Goal: Check status: Check status

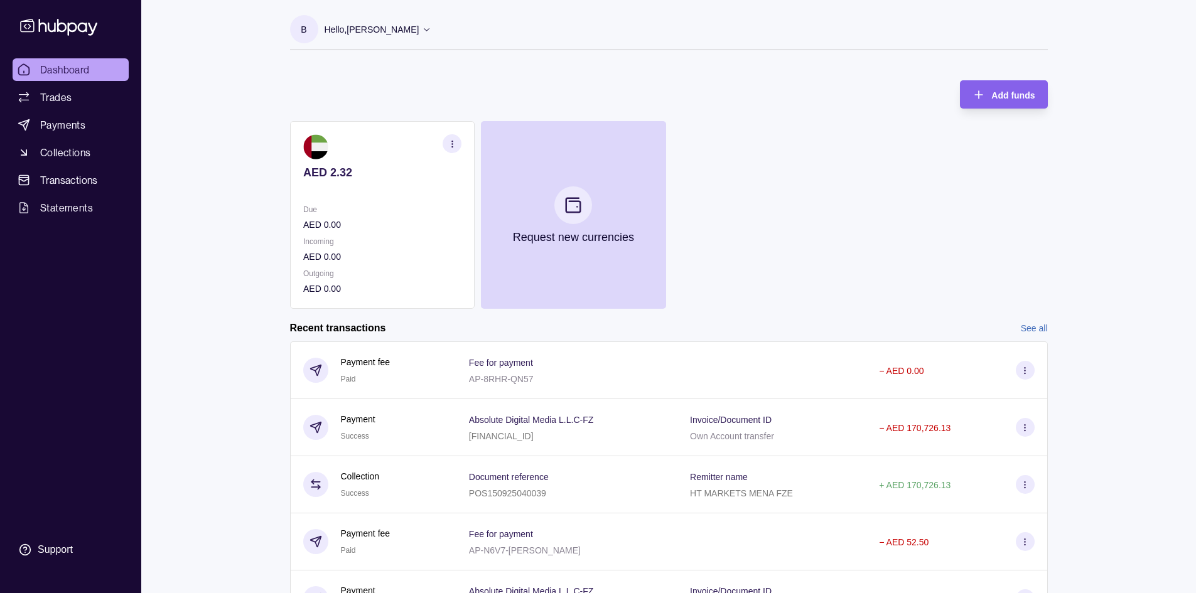
click at [244, 170] on div "Dashboard Trades Payments Collections Transactions Statements Support B Hello, …" at bounding box center [598, 334] width 1196 height 668
click at [64, 55] on div "Dashboard Trades Payments Collections Transactions Statements Support" at bounding box center [70, 296] width 141 height 593
click at [54, 69] on span "Dashboard" at bounding box center [65, 69] width 50 height 15
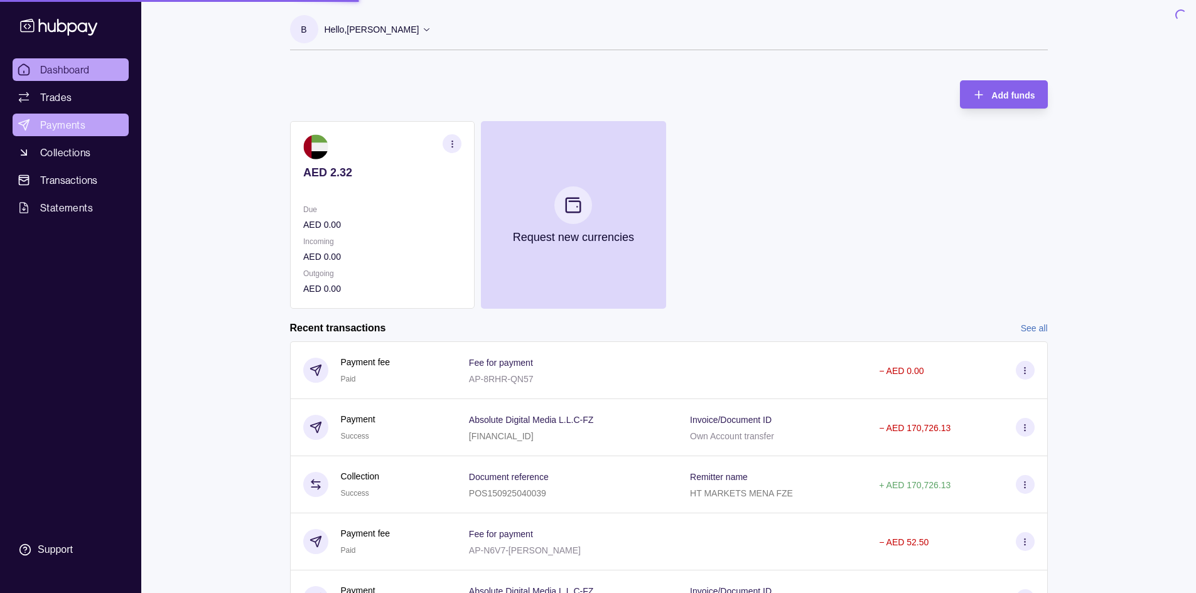
click at [55, 127] on span "Payments" at bounding box center [62, 124] width 45 height 15
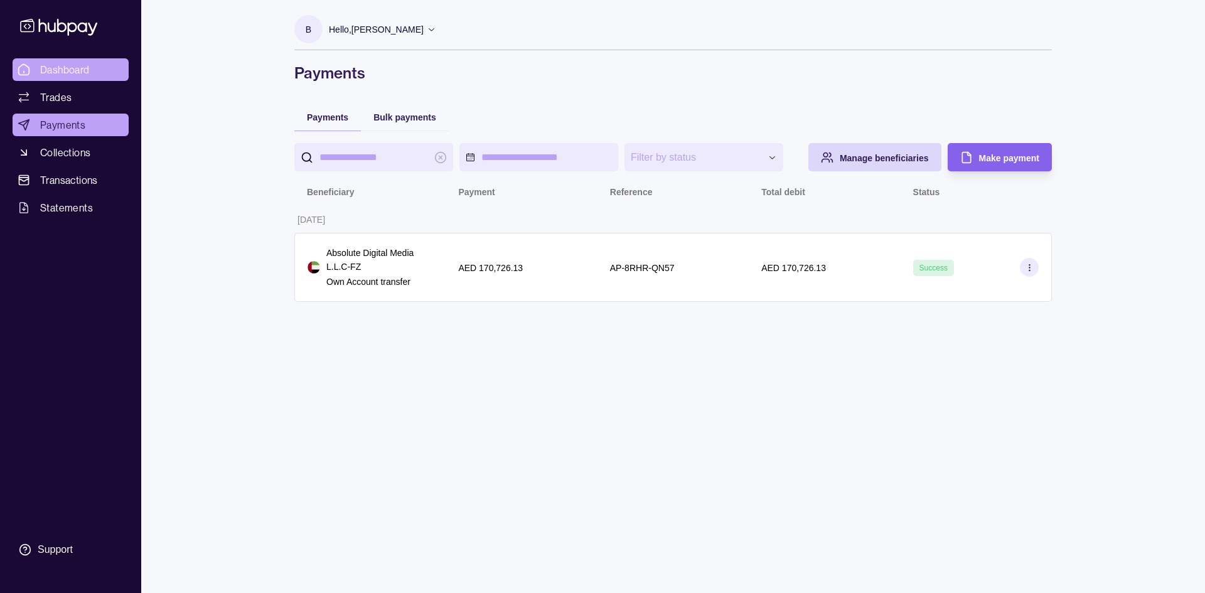
click at [92, 80] on link "Dashboard" at bounding box center [71, 69] width 116 height 23
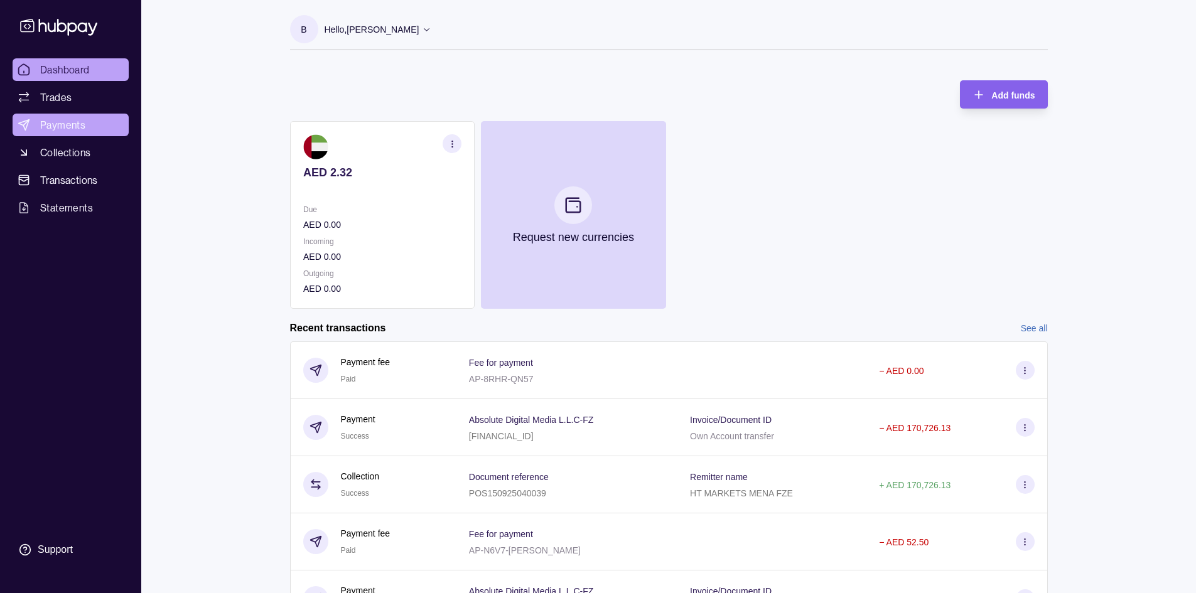
click at [69, 131] on span "Payments" at bounding box center [62, 124] width 45 height 15
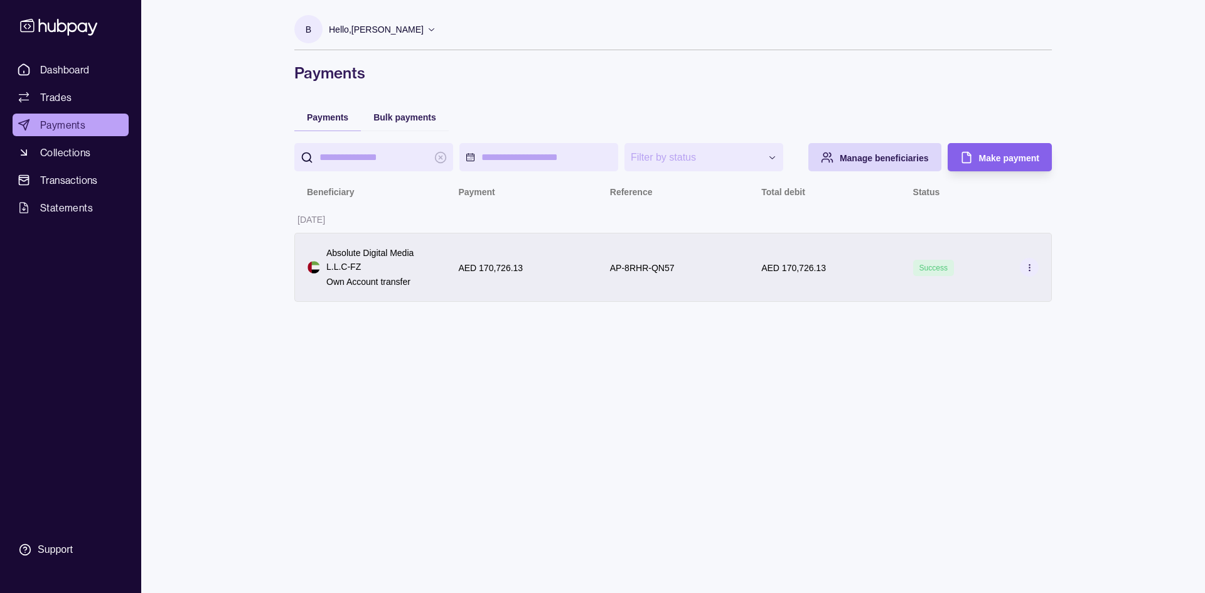
click at [401, 267] on p "Absolute Digital Media L.L.C-FZ" at bounding box center [379, 260] width 107 height 28
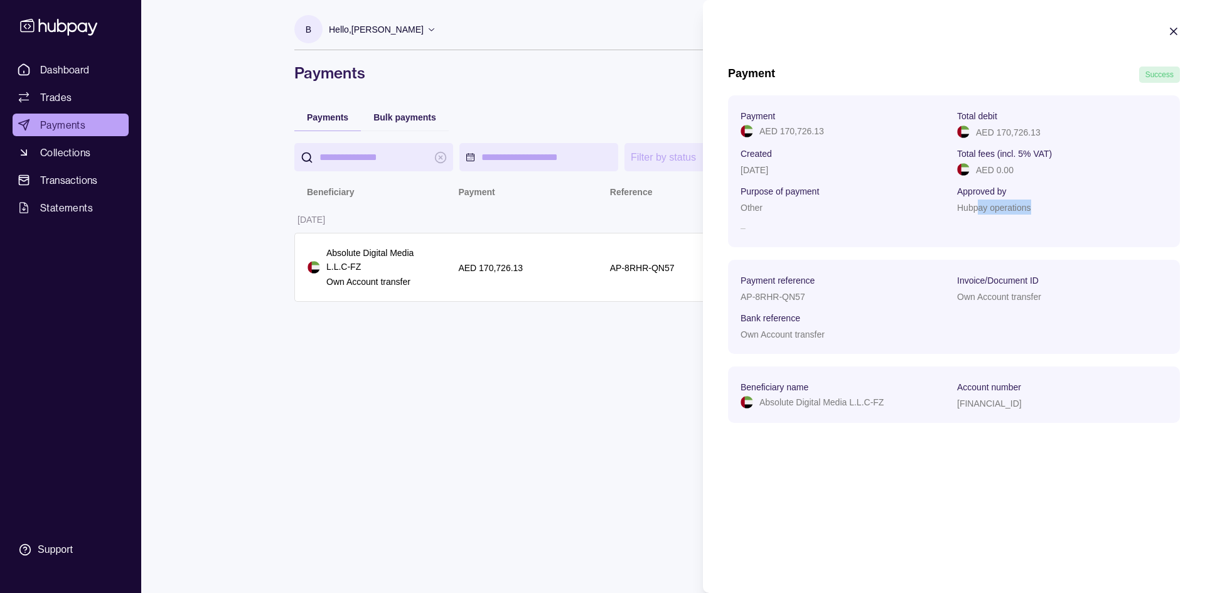
drag, startPoint x: 977, startPoint y: 212, endPoint x: 1044, endPoint y: 207, distance: 66.7
click at [1044, 207] on div "Hubpay operations" at bounding box center [1062, 207] width 210 height 15
drag, startPoint x: 748, startPoint y: 195, endPoint x: 817, endPoint y: 227, distance: 76.7
click at [817, 227] on section "Payment AED 170,726.13 Total debit AED 170,726.13 Created [DATE] Total fees (in…" at bounding box center [954, 171] width 427 height 127
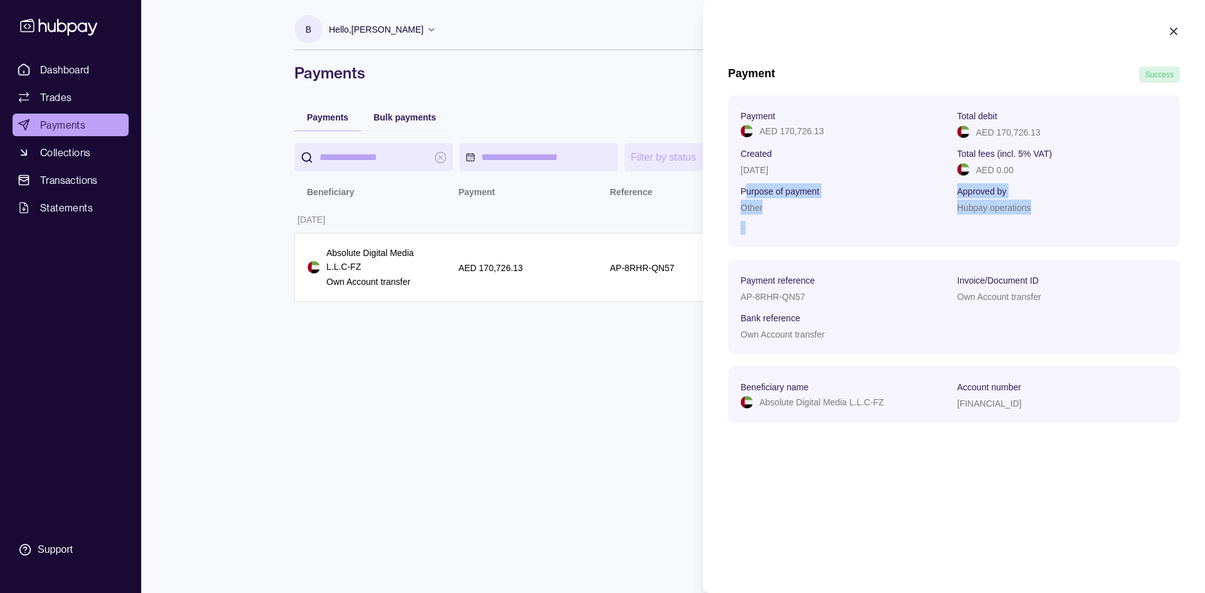
click at [817, 227] on p "–" at bounding box center [846, 228] width 210 height 14
click at [436, 392] on html "**********" at bounding box center [602, 296] width 1205 height 593
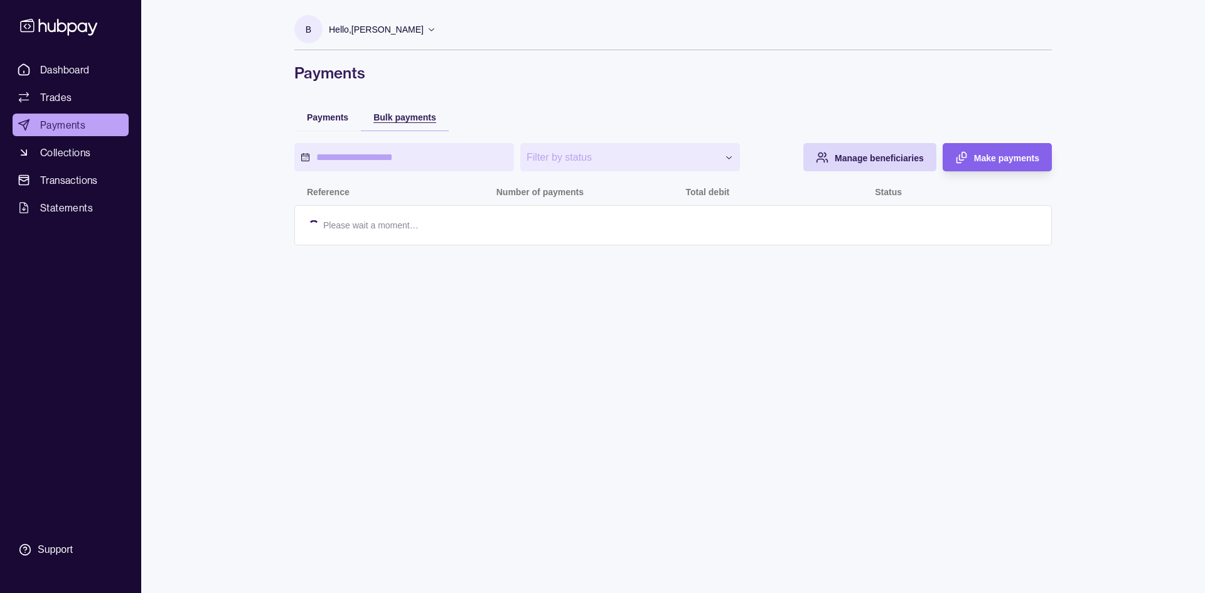
click at [405, 115] on span "Bulk payments" at bounding box center [405, 117] width 63 height 10
click at [308, 117] on span "Payments" at bounding box center [327, 117] width 41 height 10
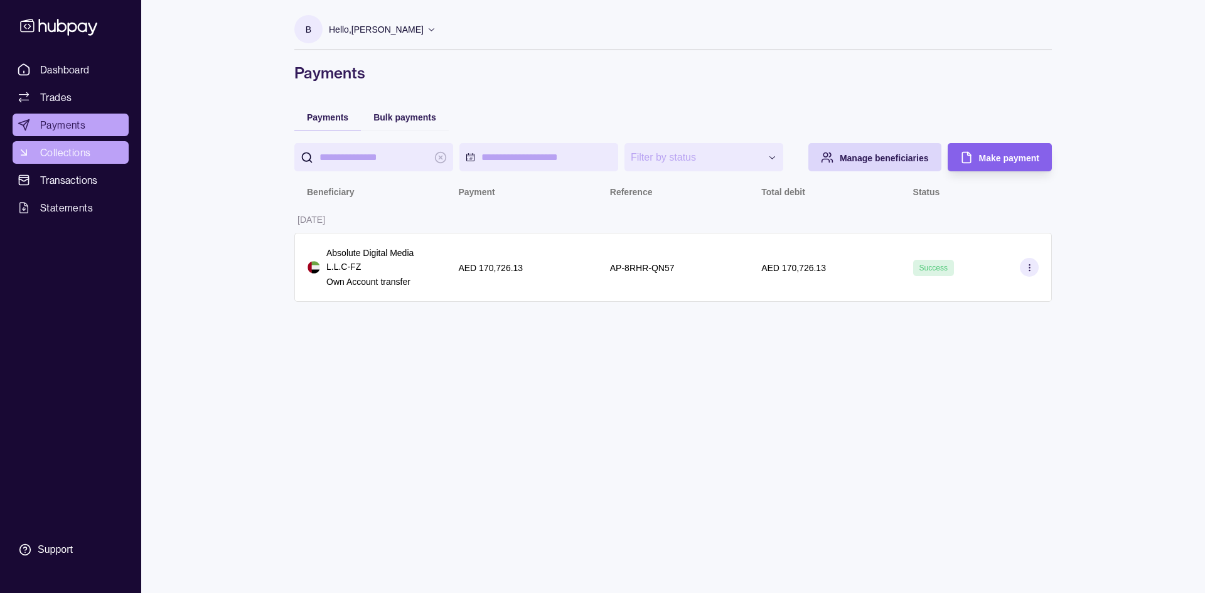
click at [94, 154] on link "Collections" at bounding box center [71, 152] width 116 height 23
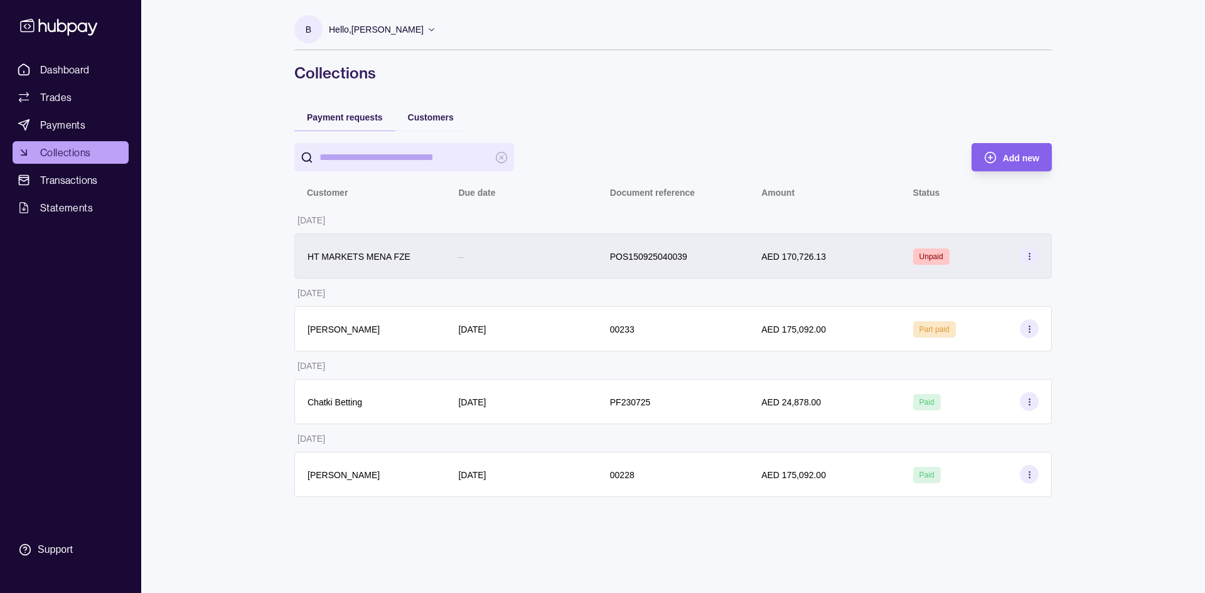
click at [333, 252] on p "HT MARKETS MENA FZE" at bounding box center [359, 257] width 103 height 10
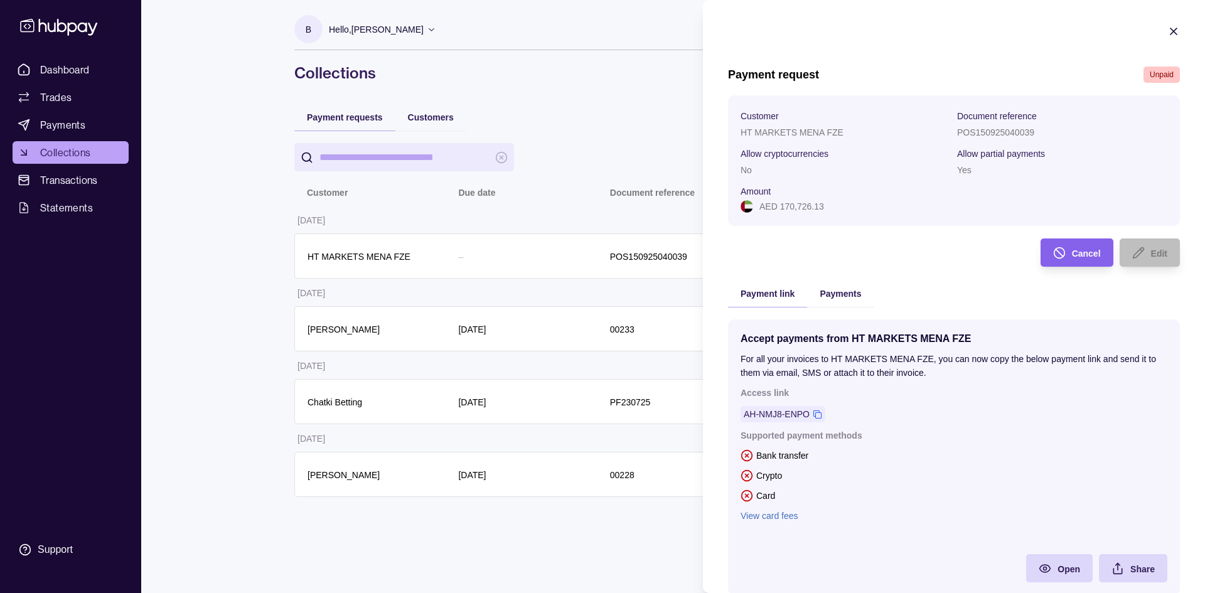
click at [1171, 33] on icon "button" at bounding box center [1174, 31] width 6 height 6
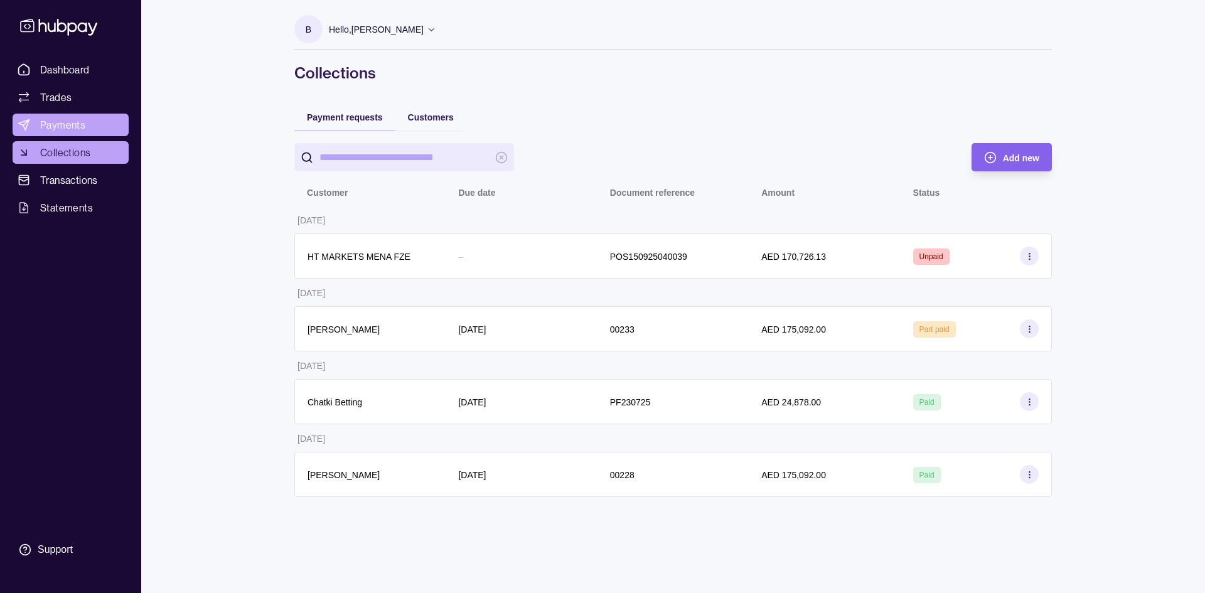
click at [57, 119] on span "Payments" at bounding box center [62, 124] width 45 height 15
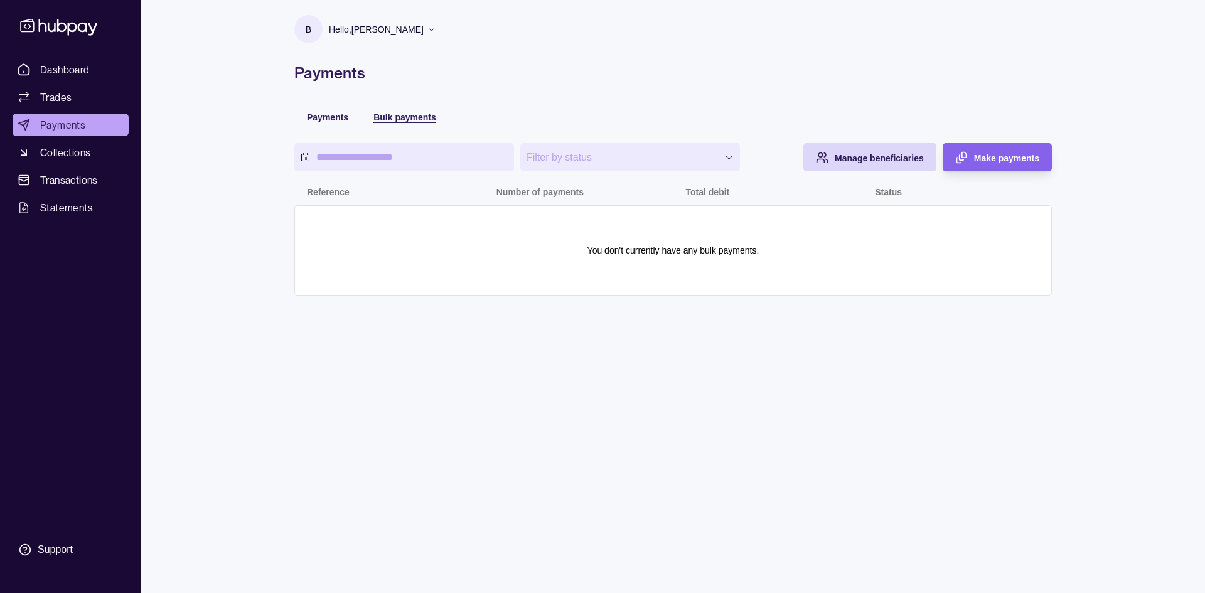
click at [404, 114] on span "Bulk payments" at bounding box center [405, 117] width 63 height 10
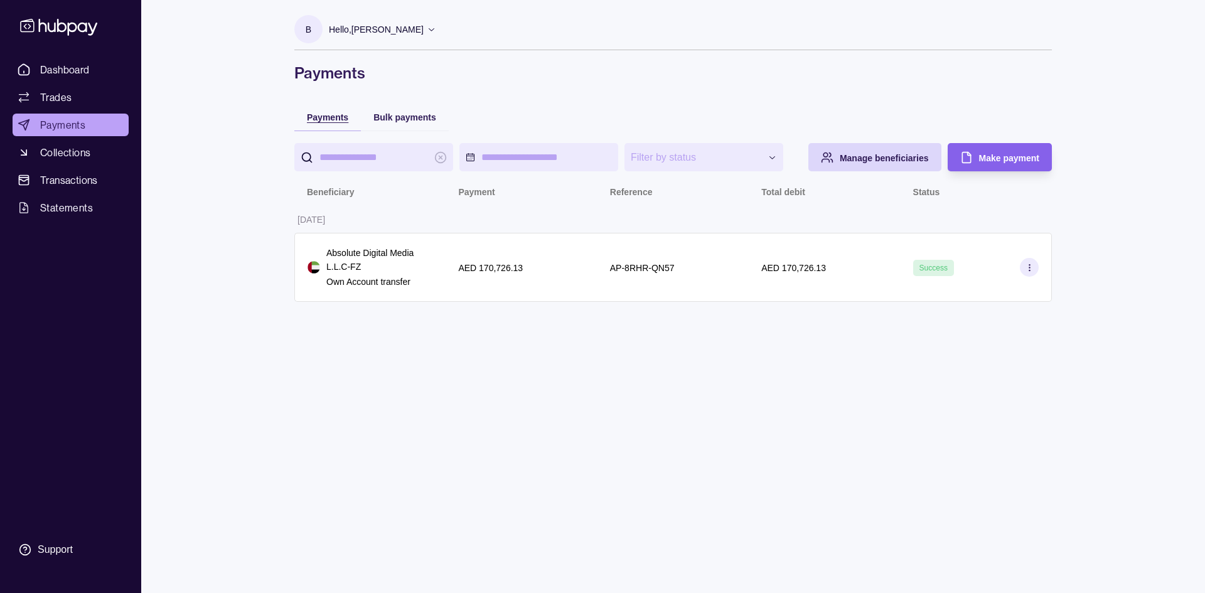
click at [301, 123] on div "Payments" at bounding box center [318, 116] width 60 height 15
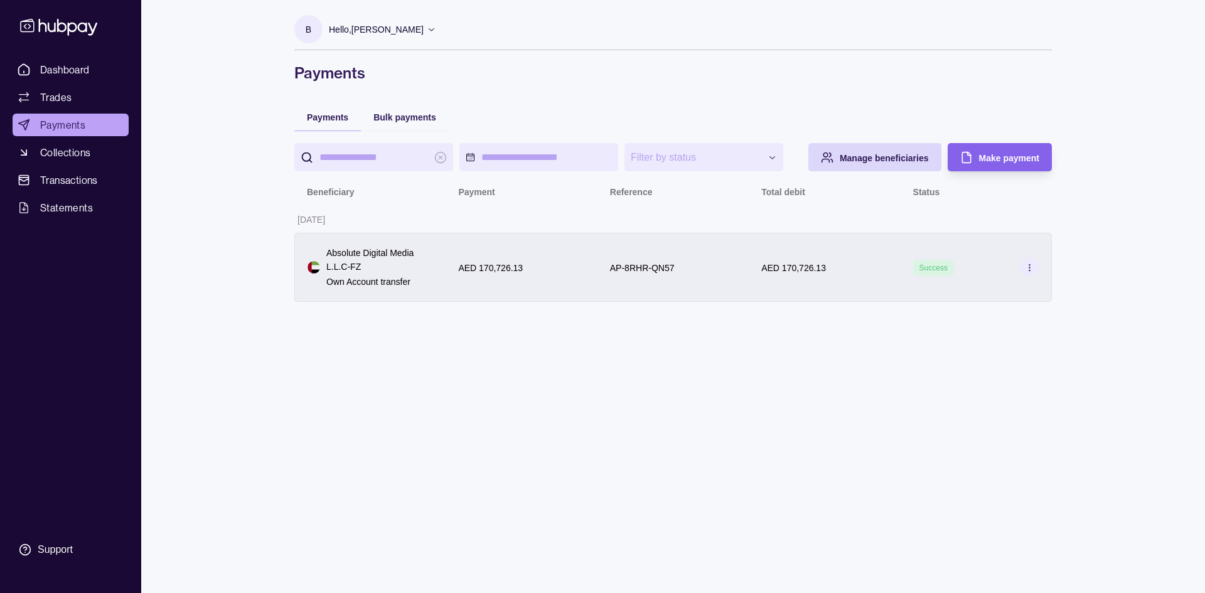
click at [1040, 269] on div "Success" at bounding box center [976, 267] width 151 height 69
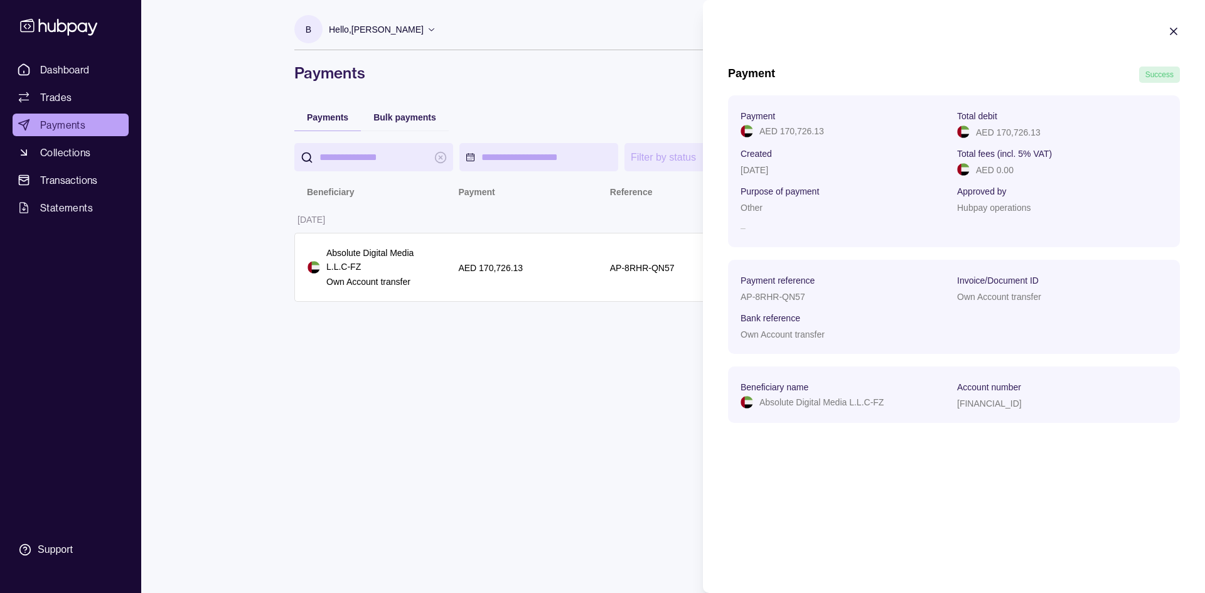
click at [586, 421] on html "**********" at bounding box center [602, 296] width 1205 height 593
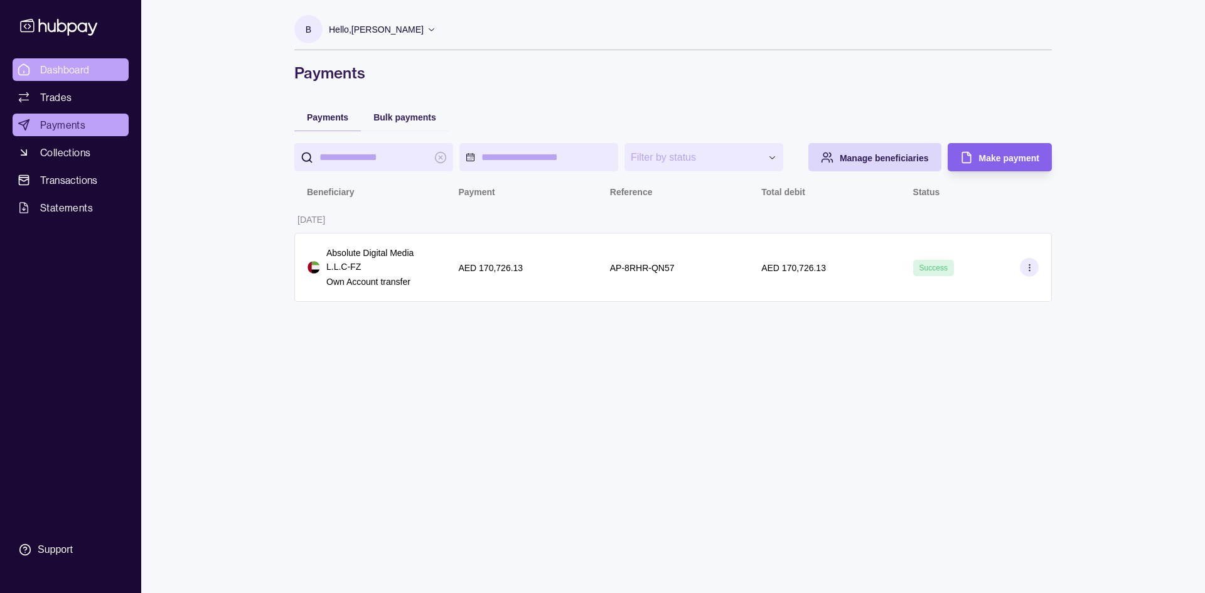
click at [68, 68] on span "Dashboard" at bounding box center [65, 69] width 50 height 15
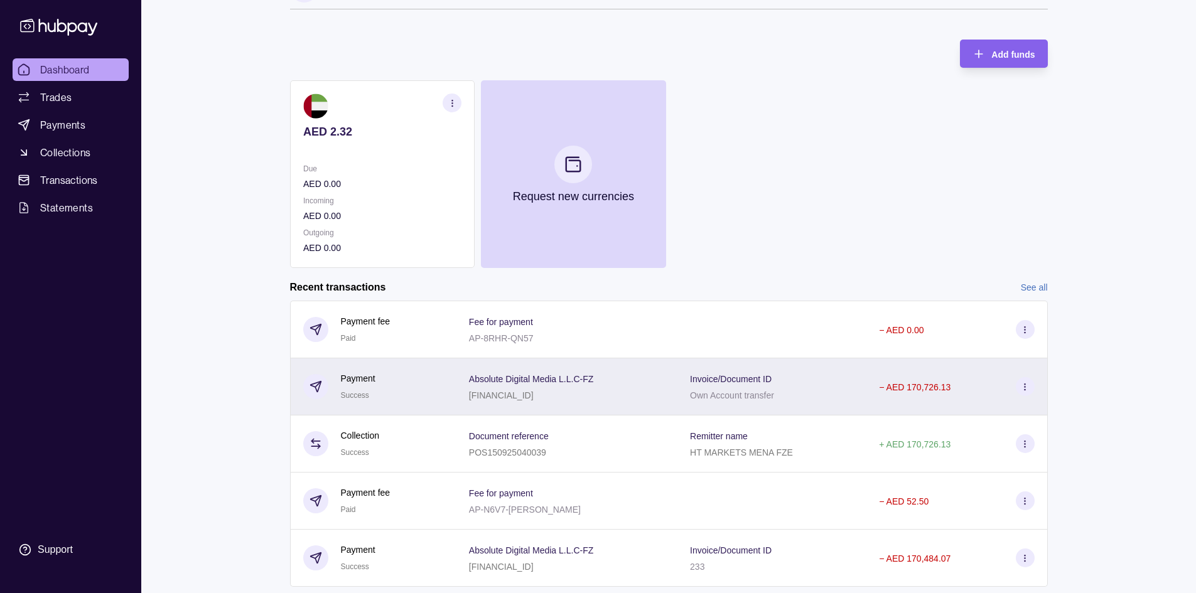
scroll to position [63, 0]
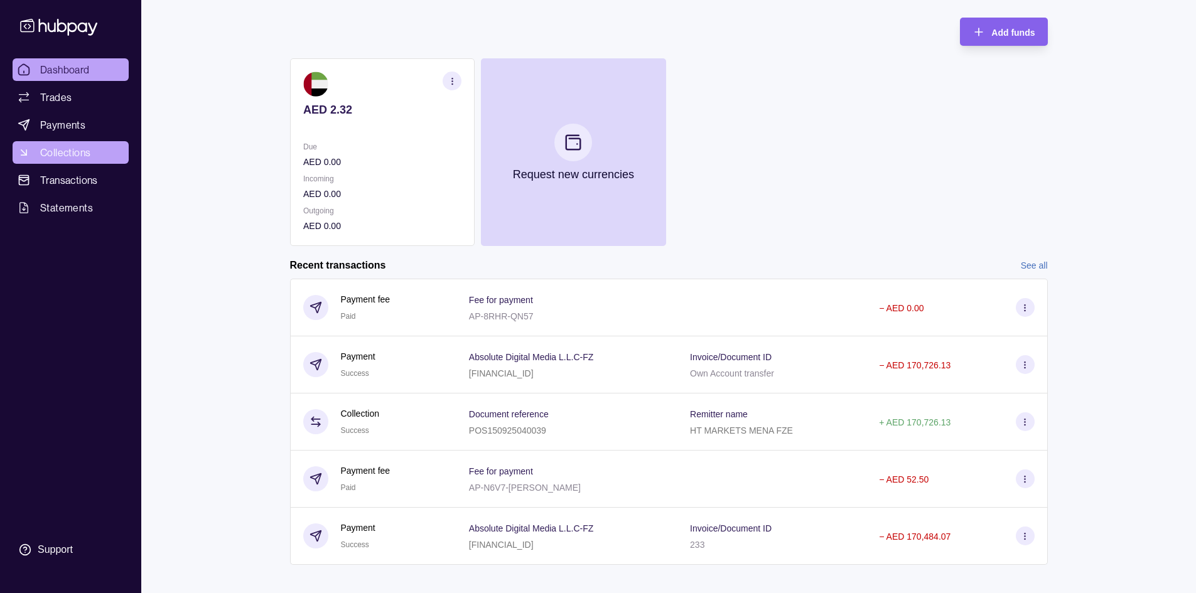
click at [60, 147] on span "Collections" at bounding box center [65, 152] width 50 height 15
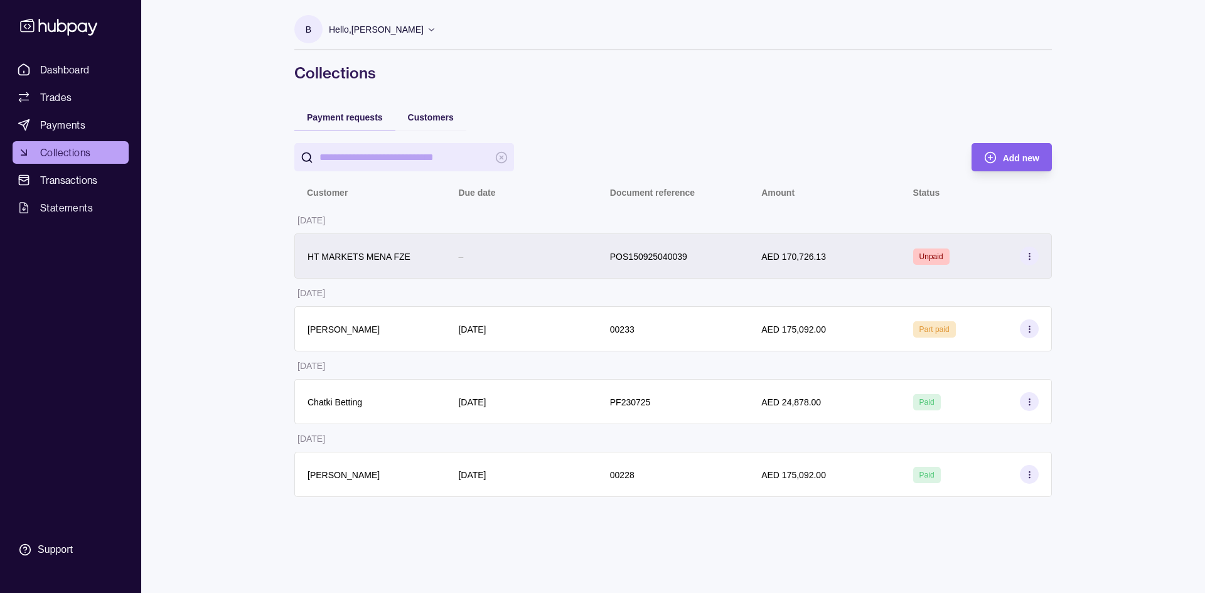
click at [1030, 253] on circle at bounding box center [1029, 253] width 1 height 1
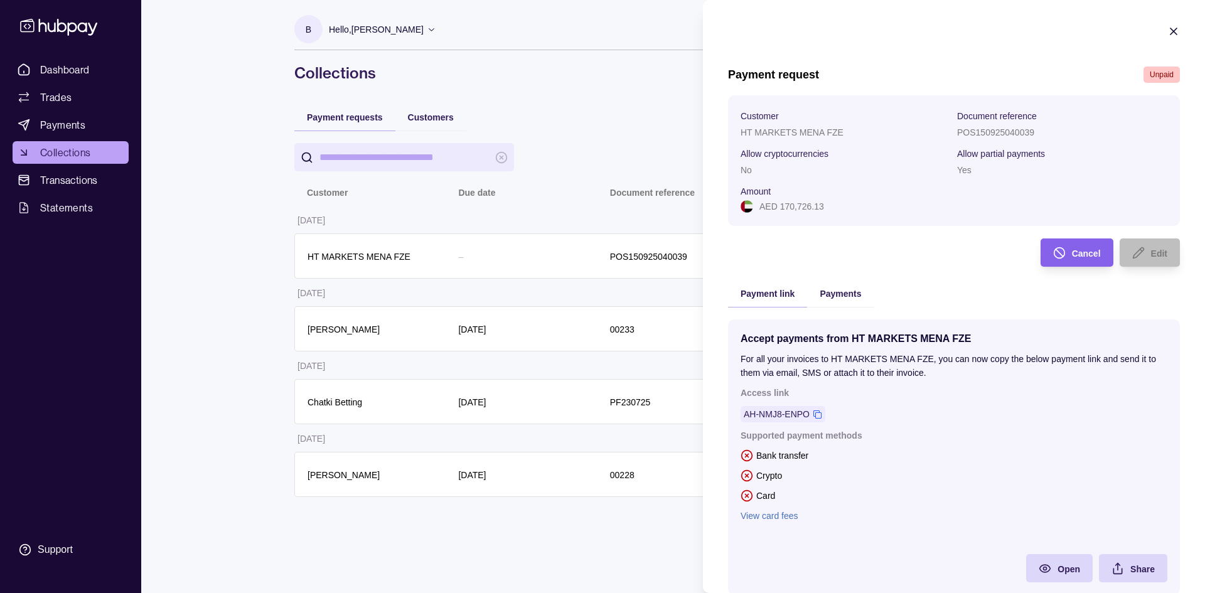
click at [383, 237] on html "Dashboard Trades Payments Collections Transactions Statements Support B Hello, …" at bounding box center [602, 296] width 1205 height 593
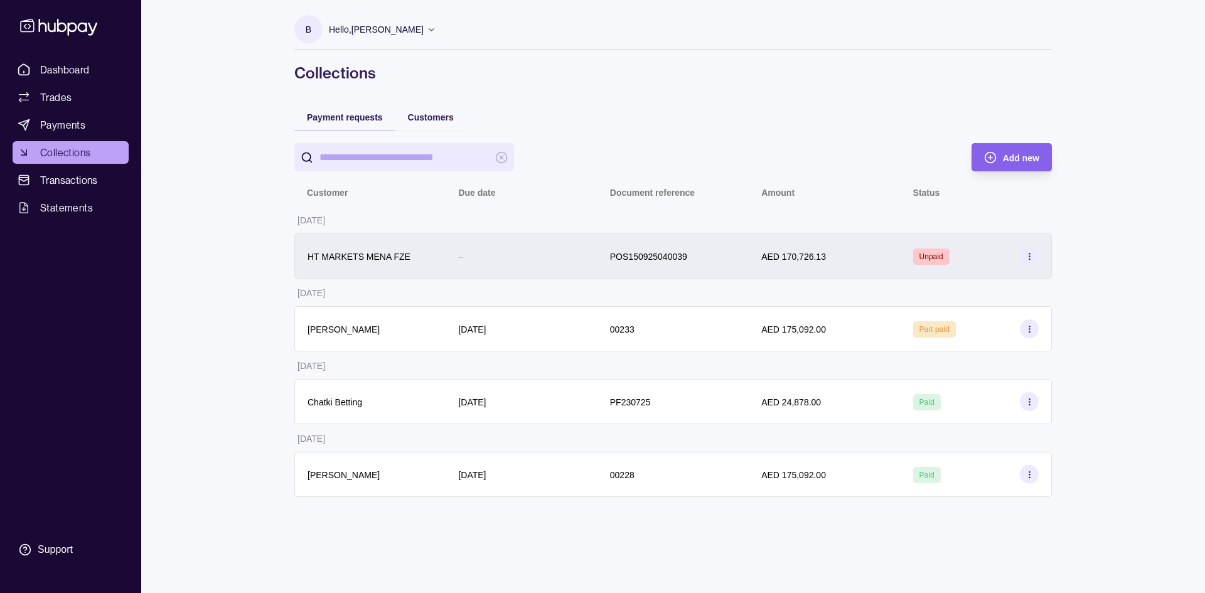
click at [335, 258] on p "HT MARKETS MENA FZE" at bounding box center [359, 257] width 103 height 10
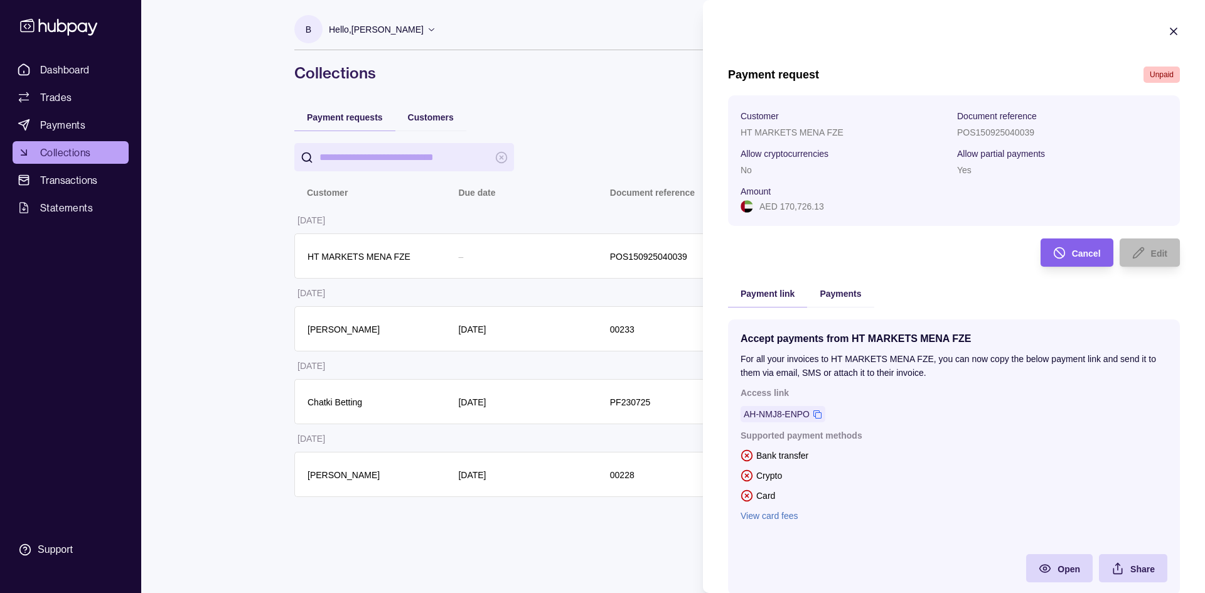
click at [1168, 35] on icon "button" at bounding box center [1174, 31] width 13 height 13
